Goal: Find specific page/section: Find specific page/section

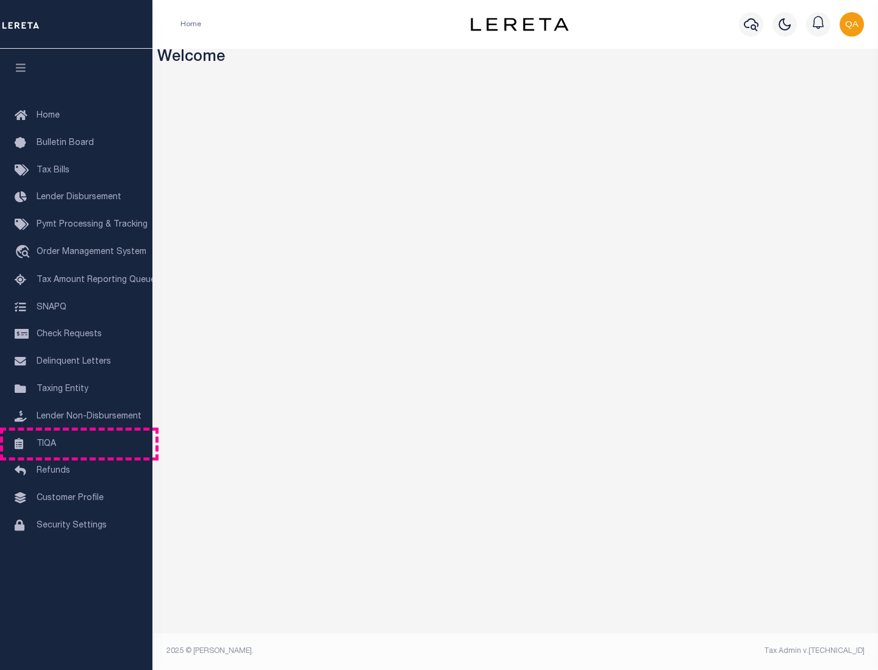
click at [76, 444] on link "TIQA" at bounding box center [76, 444] width 152 height 27
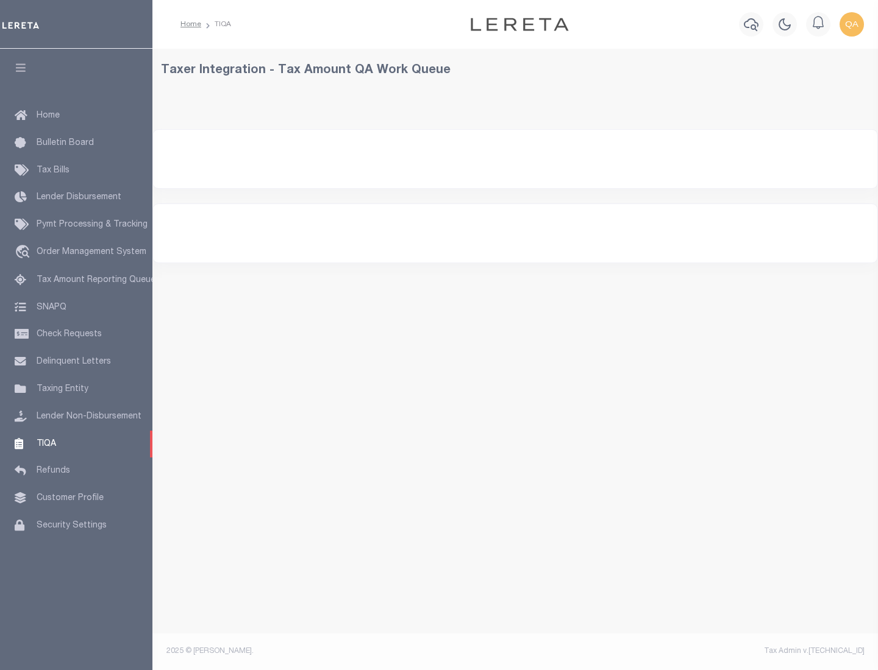
select select "200"
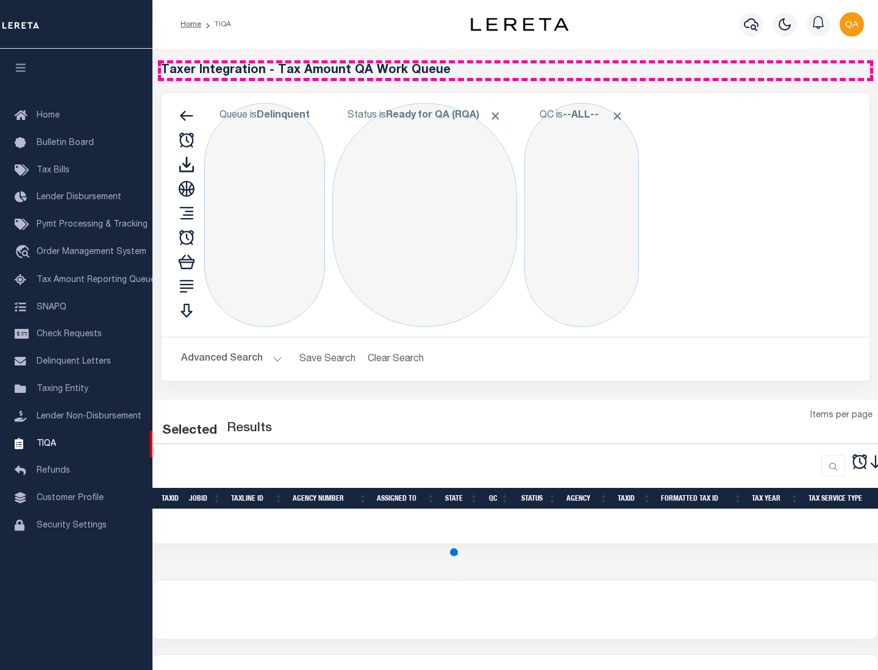
select select "200"
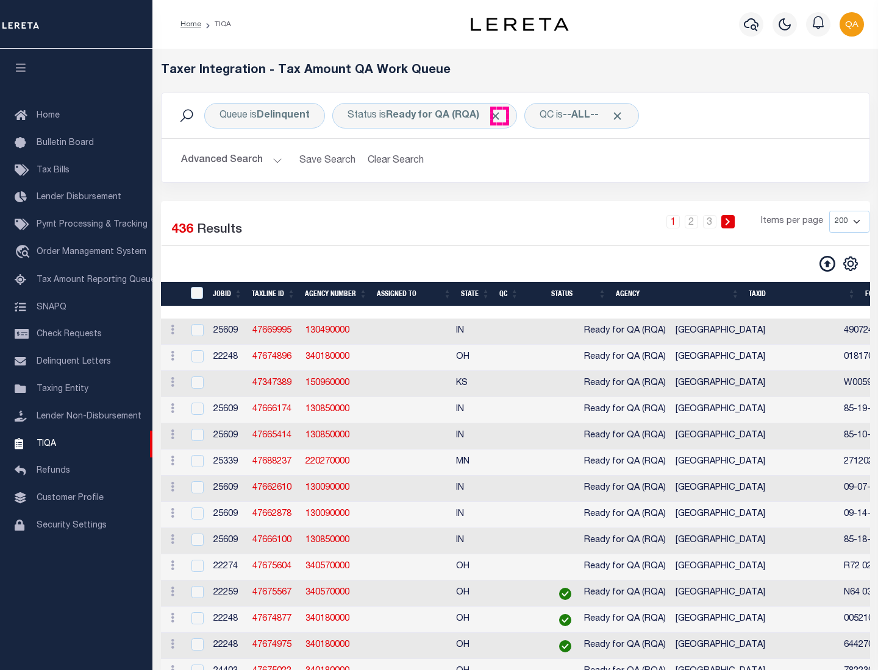
click at [499, 116] on span "Click to Remove" at bounding box center [495, 116] width 13 height 13
